Goal: Complete application form: Complete application form

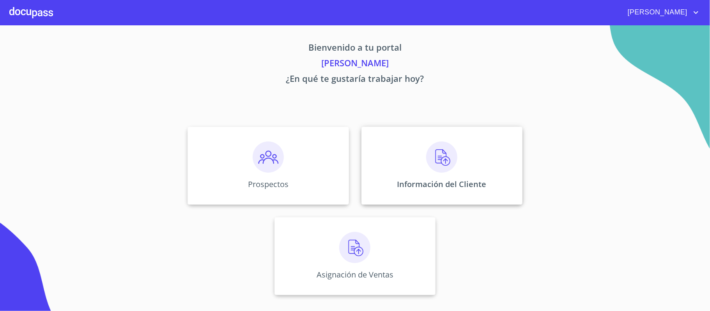
click at [438, 159] on img at bounding box center [441, 156] width 31 height 31
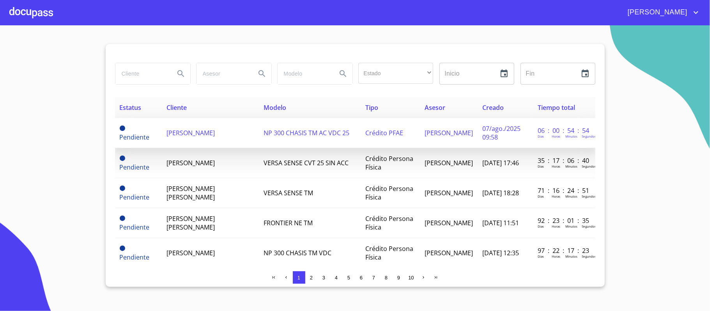
click at [250, 144] on td "[PERSON_NAME]" at bounding box center [210, 133] width 97 height 30
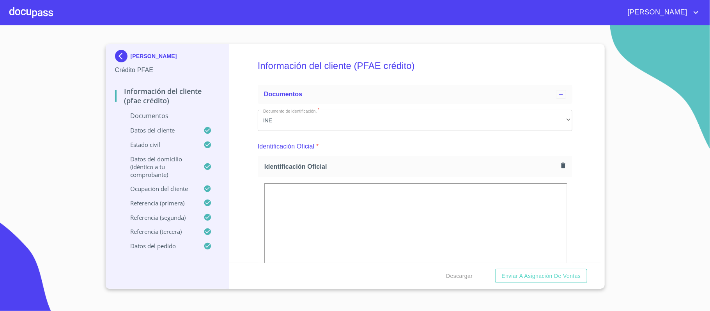
click at [582, 123] on div "Información del cliente (PFAE crédito) Documentos Documento de identificación. …" at bounding box center [414, 153] width 371 height 219
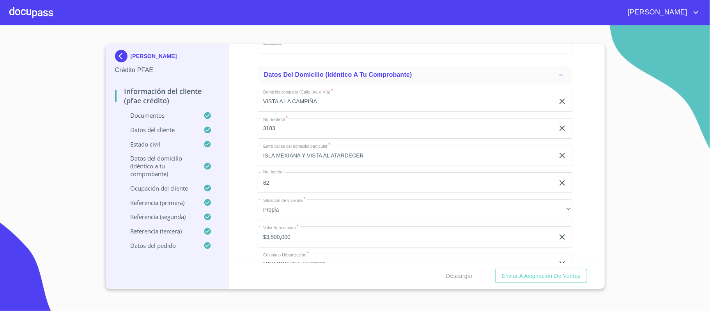
scroll to position [3170, 0]
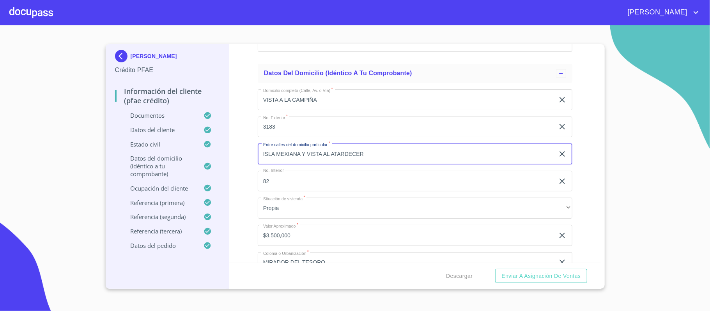
drag, startPoint x: 367, startPoint y: 155, endPoint x: 251, endPoint y: 156, distance: 115.8
click at [251, 156] on div "Información del cliente (PFAE crédito) Documentos Documento de identificación. …" at bounding box center [414, 153] width 371 height 219
paste input "AV DEL TESORO T BODETT"
click at [308, 158] on input "AV DEL TESORO T BODETT" at bounding box center [406, 153] width 297 height 21
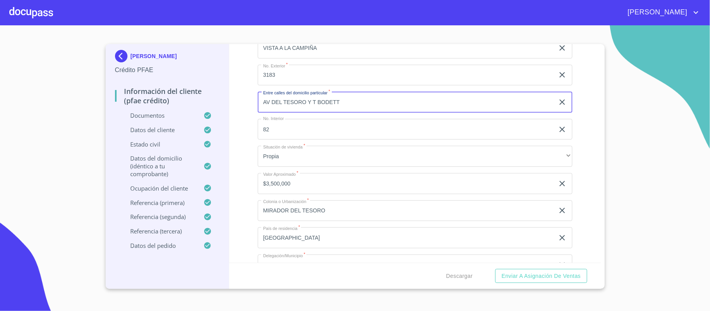
type input "AV DEL TESORO Y T BODETT"
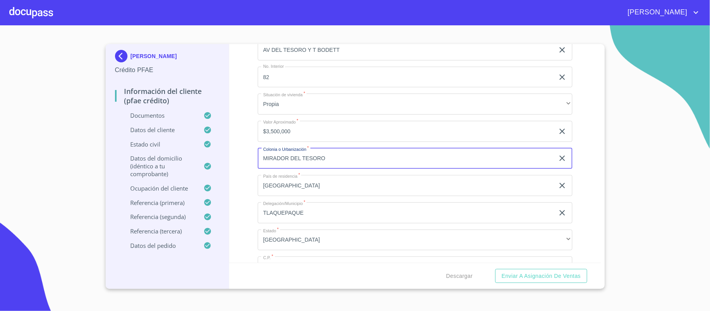
drag, startPoint x: 345, startPoint y: 159, endPoint x: 254, endPoint y: 155, distance: 90.6
click at [256, 155] on div "Información del cliente (PFAE crédito) Documentos Documento de identificación. …" at bounding box center [414, 153] width 371 height 219
paste input "PARQUES [PERSON_NAME]"
type input "PARQUES [PERSON_NAME]"
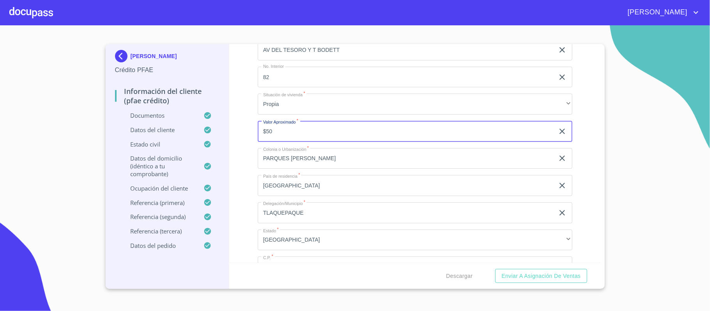
type input "$5"
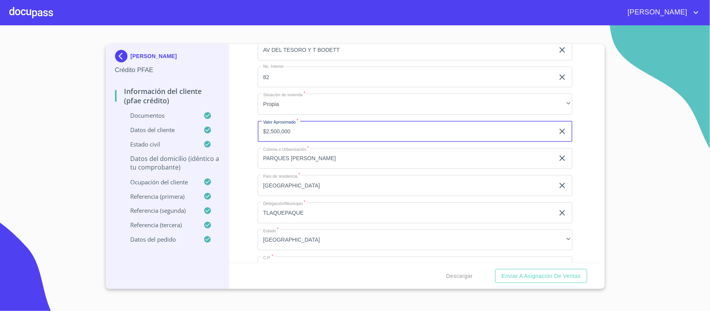
scroll to position [3326, 0]
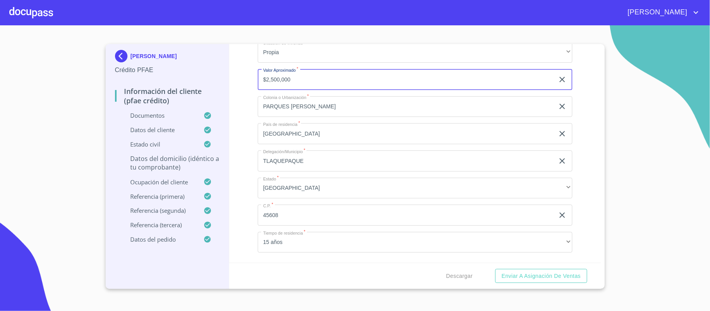
type input "$2,500,000"
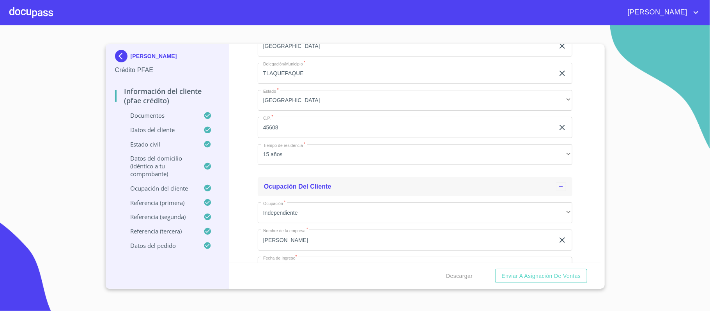
scroll to position [3430, 0]
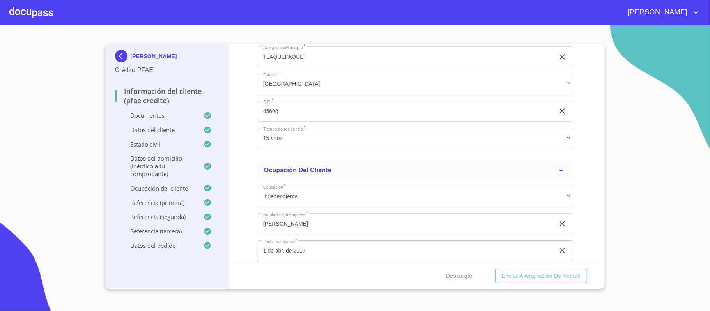
click at [245, 153] on div "Información del cliente (PFAE crédito) Documentos Documento de identificación. …" at bounding box center [414, 153] width 371 height 219
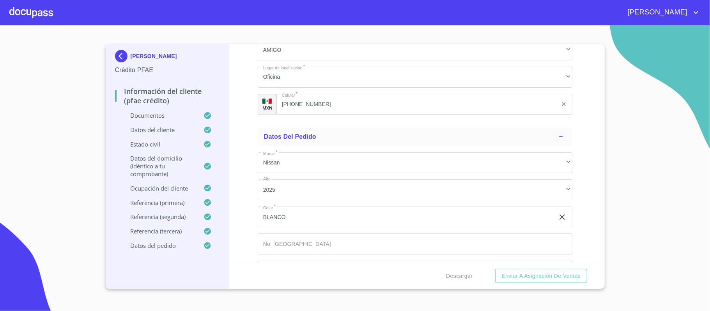
scroll to position [4759, 0]
click at [396, 271] on div "Descargar Enviar a Asignación de Ventas" at bounding box center [414, 276] width 371 height 27
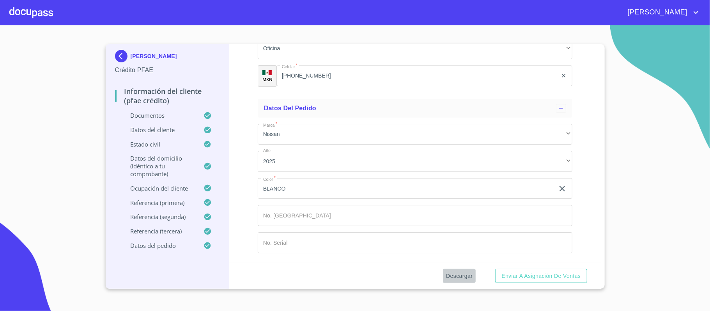
click at [454, 276] on span "Descargar" at bounding box center [459, 276] width 27 height 10
click at [546, 276] on span "Enviar a Asignación de Ventas" at bounding box center [540, 276] width 79 height 10
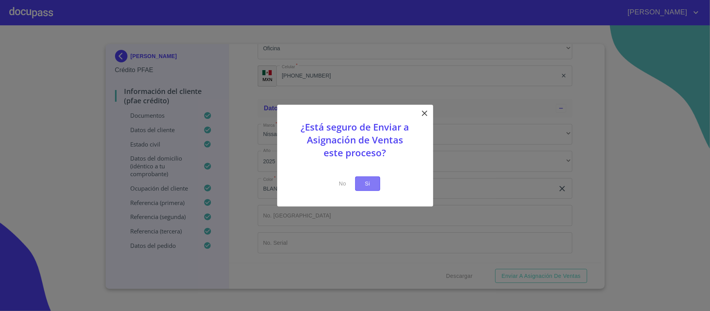
click at [377, 185] on button "Si" at bounding box center [367, 184] width 25 height 14
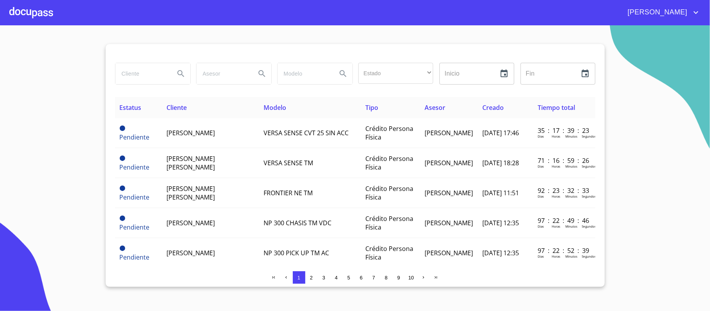
click at [672, 18] on span "[PERSON_NAME]" at bounding box center [656, 12] width 69 height 12
click at [686, 14] on li "Salir" at bounding box center [687, 16] width 25 height 14
